Goal: Information Seeking & Learning: Learn about a topic

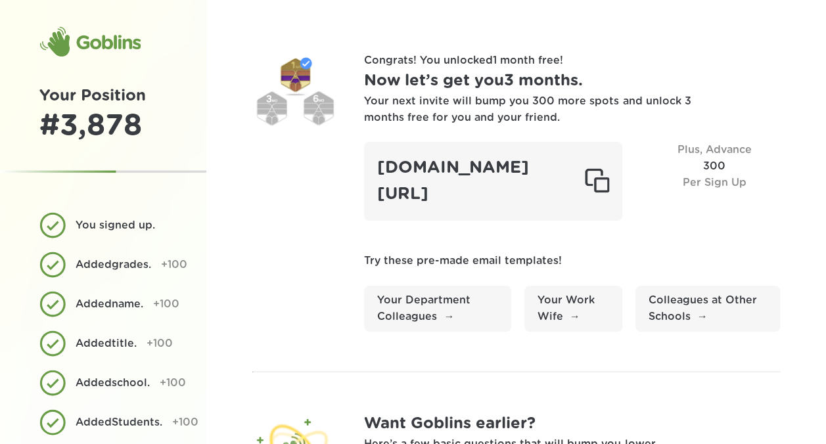
click at [70, 95] on h1 "Your Position" at bounding box center [103, 96] width 128 height 24
click at [87, 43] on div "Goblins" at bounding box center [89, 42] width 101 height 32
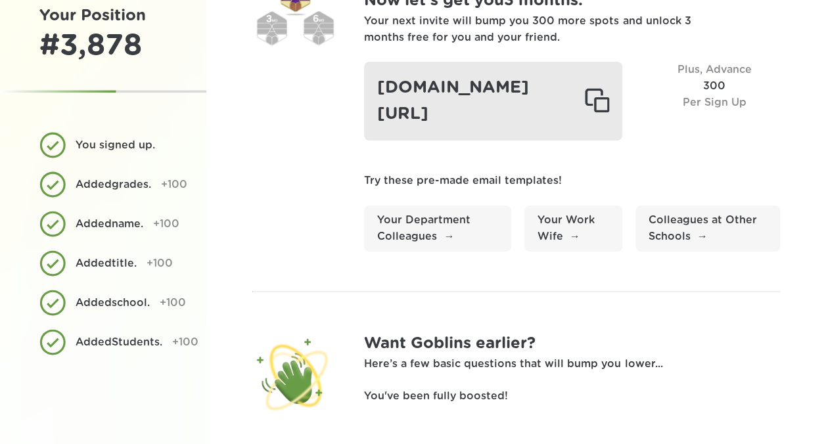
scroll to position [105, 0]
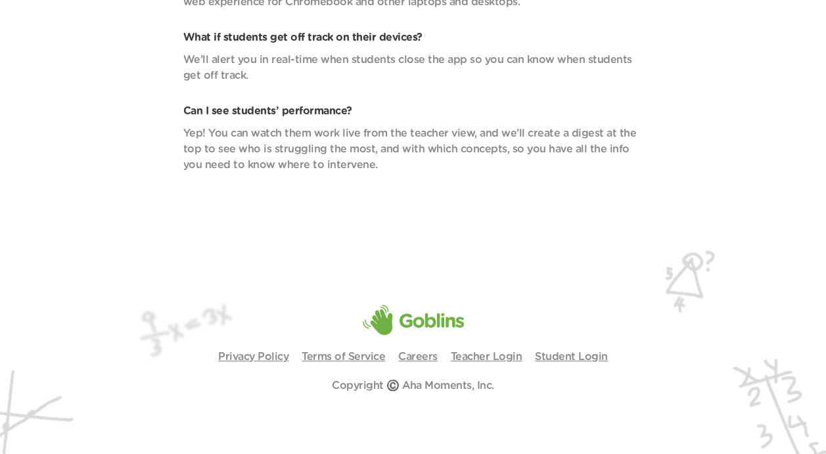
scroll to position [4591, 0]
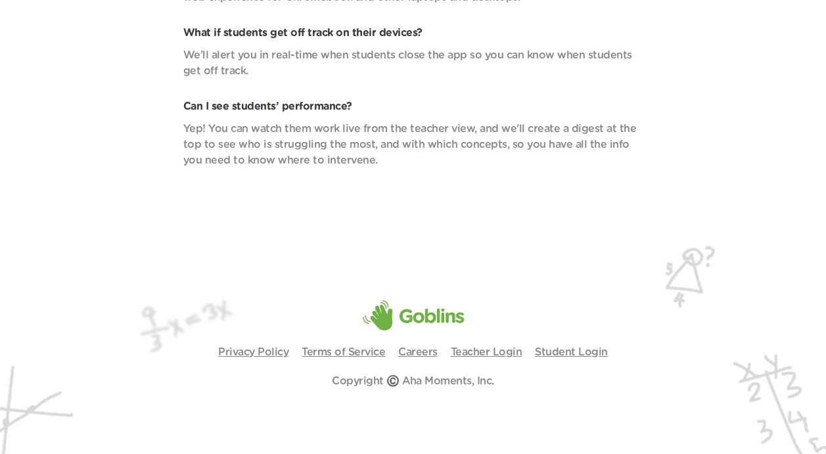
click at [317, 354] on link "Terms of Service" at bounding box center [343, 352] width 83 height 11
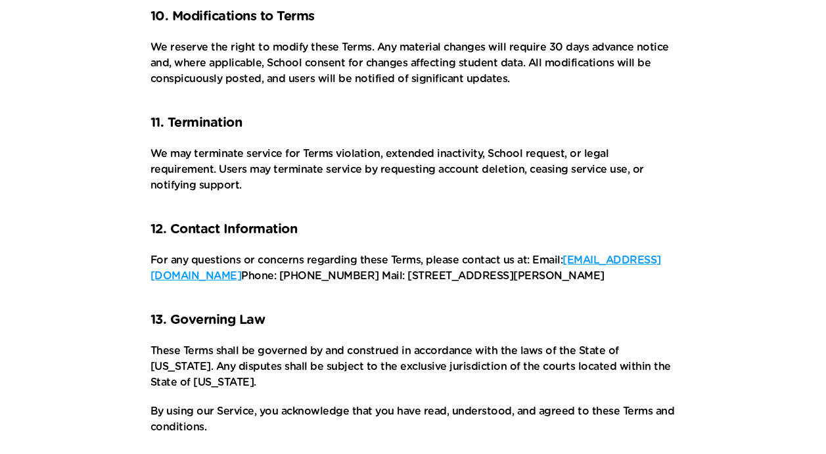
scroll to position [1512, 0]
